Goal: Entertainment & Leisure: Consume media (video, audio)

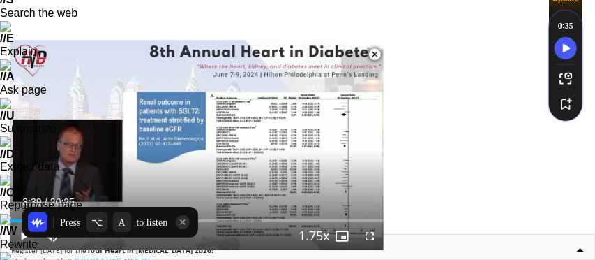
click at [26, 235] on div "Press ⌥ A to listen" at bounding box center [110, 222] width 176 height 31
click at [23, 239] on div "Press ⌥ A to listen" at bounding box center [110, 221] width 184 height 39
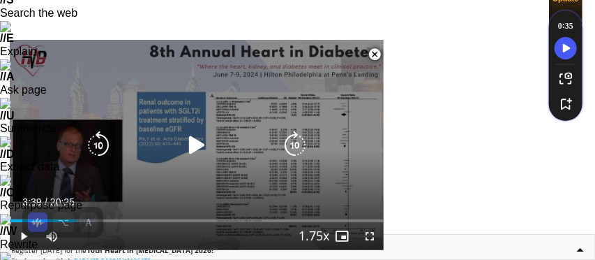
click at [188, 181] on div "10 seconds Tap to unmute" at bounding box center [197, 145] width 374 height 210
click at [299, 143] on icon "Video Player" at bounding box center [295, 145] width 28 height 28
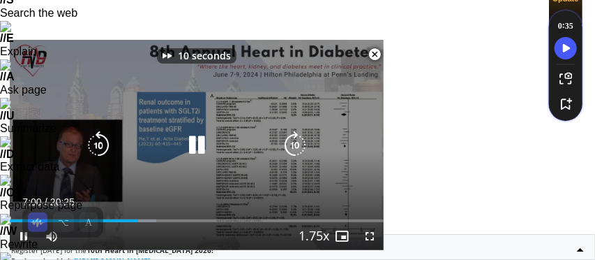
click at [295, 142] on icon "Video Player" at bounding box center [295, 145] width 28 height 28
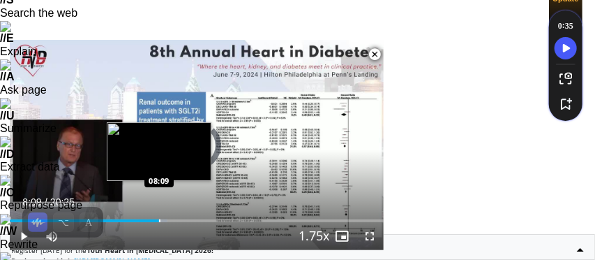
click at [158, 217] on div "Loaded : 42.10% 08:09 08:09" at bounding box center [197, 215] width 374 height 13
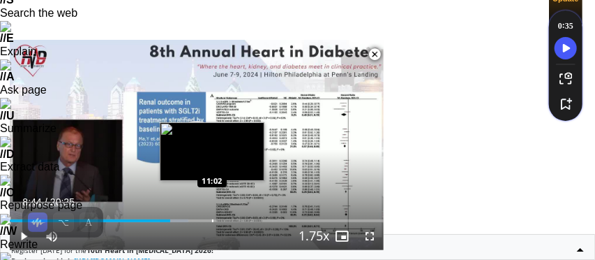
click at [212, 218] on div "Loaded : 47.77% 08:44 11:02" at bounding box center [197, 215] width 374 height 13
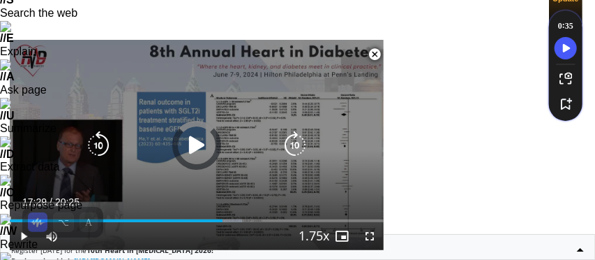
click at [330, 219] on div "Loaded : 62.04% 11:37 17:40" at bounding box center [197, 220] width 374 height 3
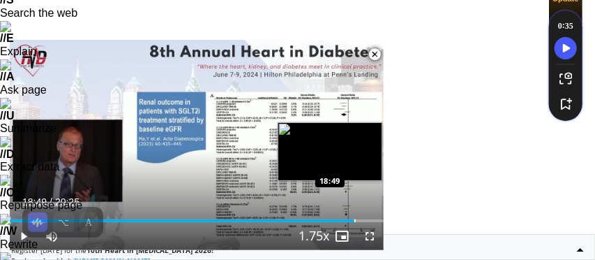
click at [355, 219] on div "Progress Bar" at bounding box center [355, 220] width 1 height 3
click at [371, 219] on div "Progress Bar" at bounding box center [371, 220] width 1 height 3
click at [378, 221] on div "Progress Bar" at bounding box center [378, 220] width 1 height 3
